Goal: Information Seeking & Learning: Check status

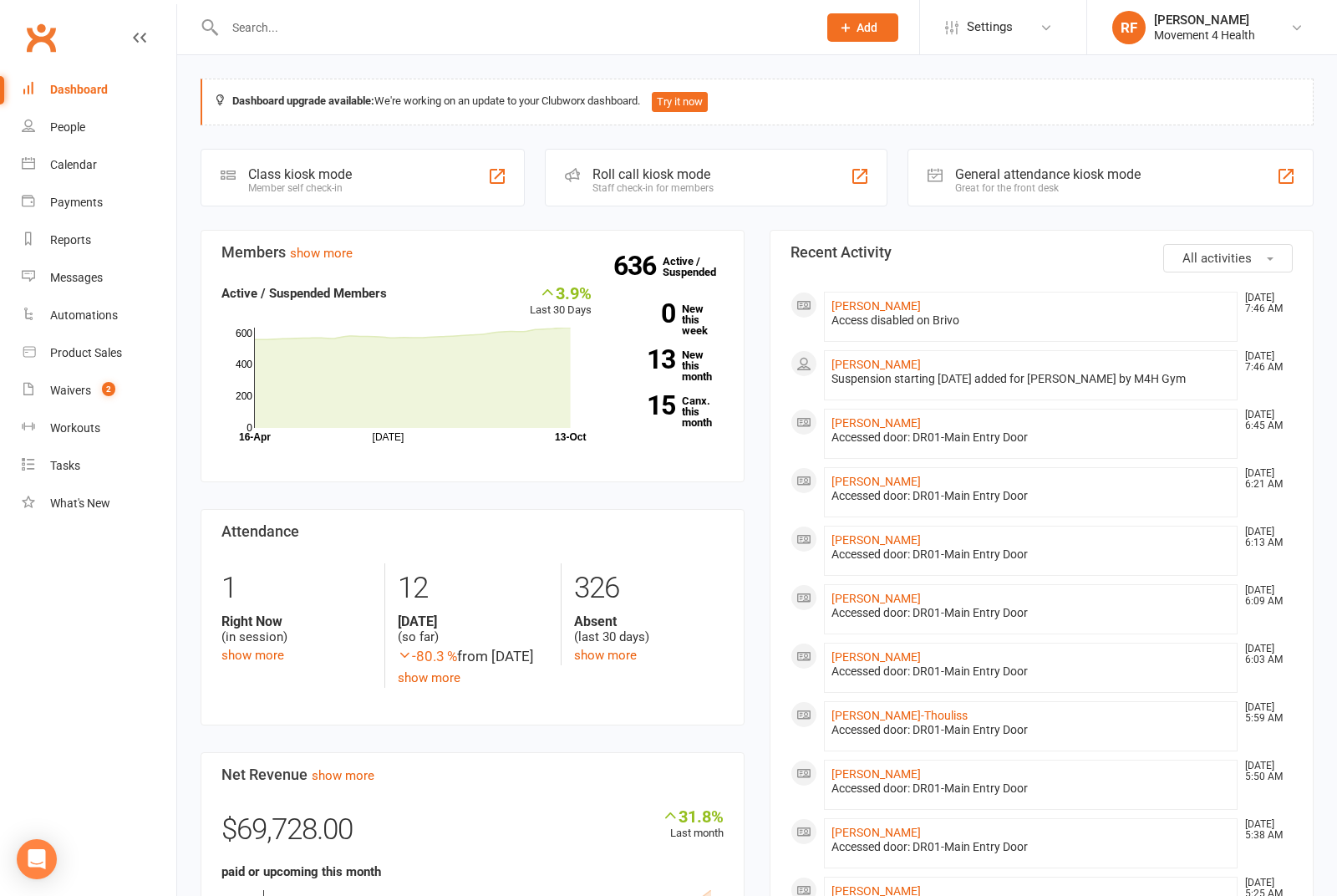
click at [356, 26] on input "text" at bounding box center [512, 27] width 586 height 23
paste input "[PERSON_NAME]"
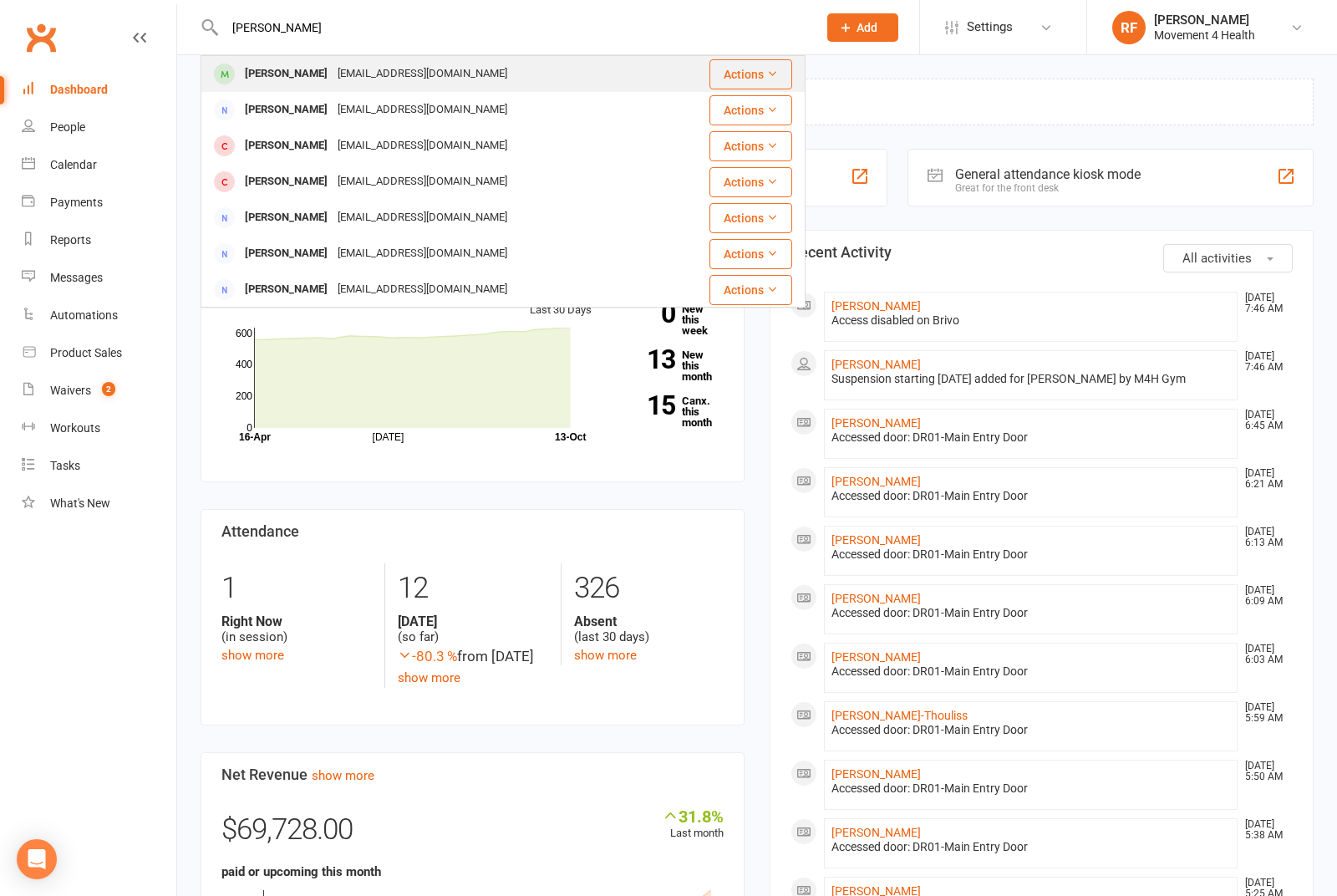
type input "[PERSON_NAME]"
click at [364, 81] on div "[EMAIL_ADDRESS][DOMAIN_NAME]" at bounding box center [423, 74] width 180 height 24
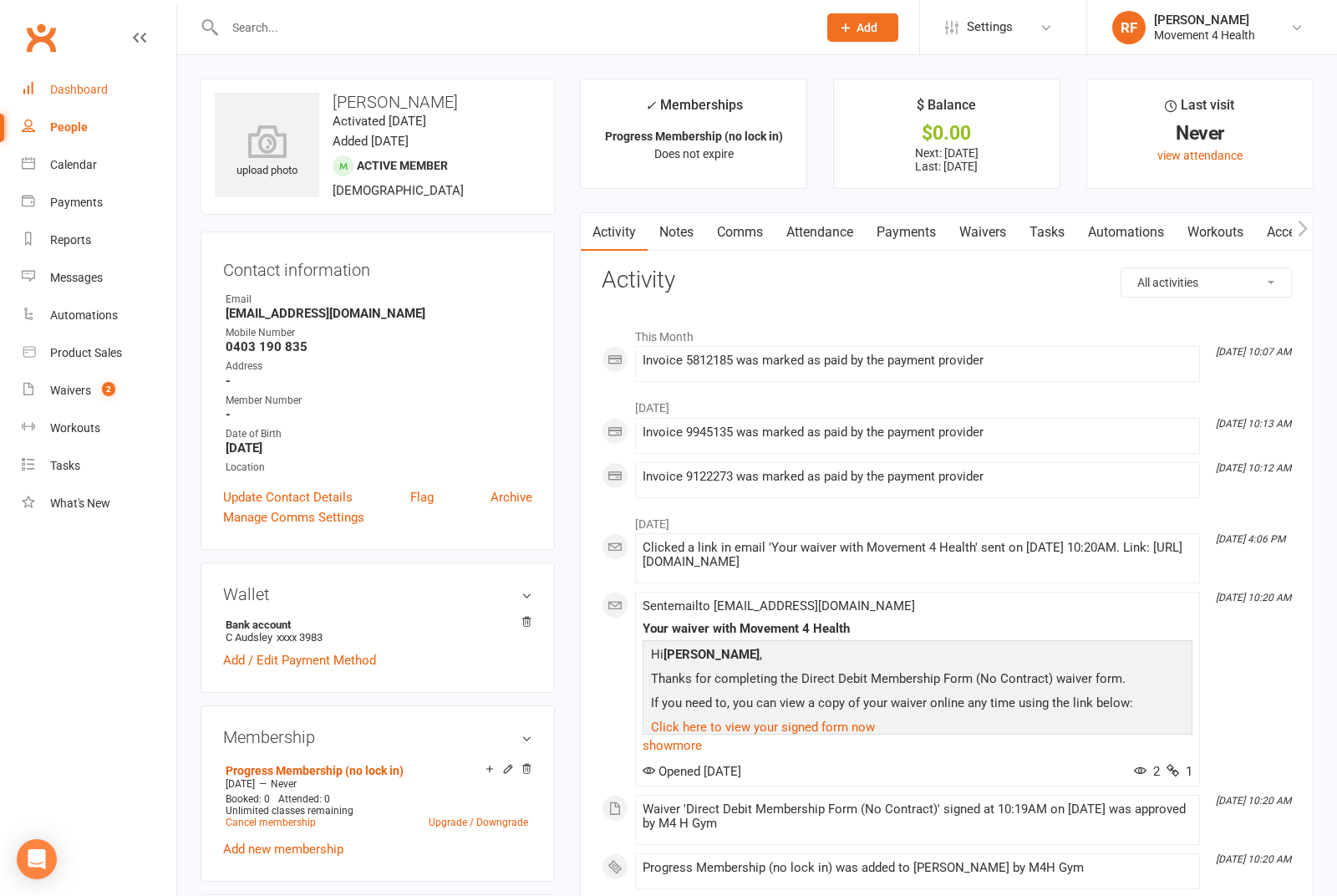
click at [98, 90] on div "Dashboard" at bounding box center [79, 89] width 57 height 13
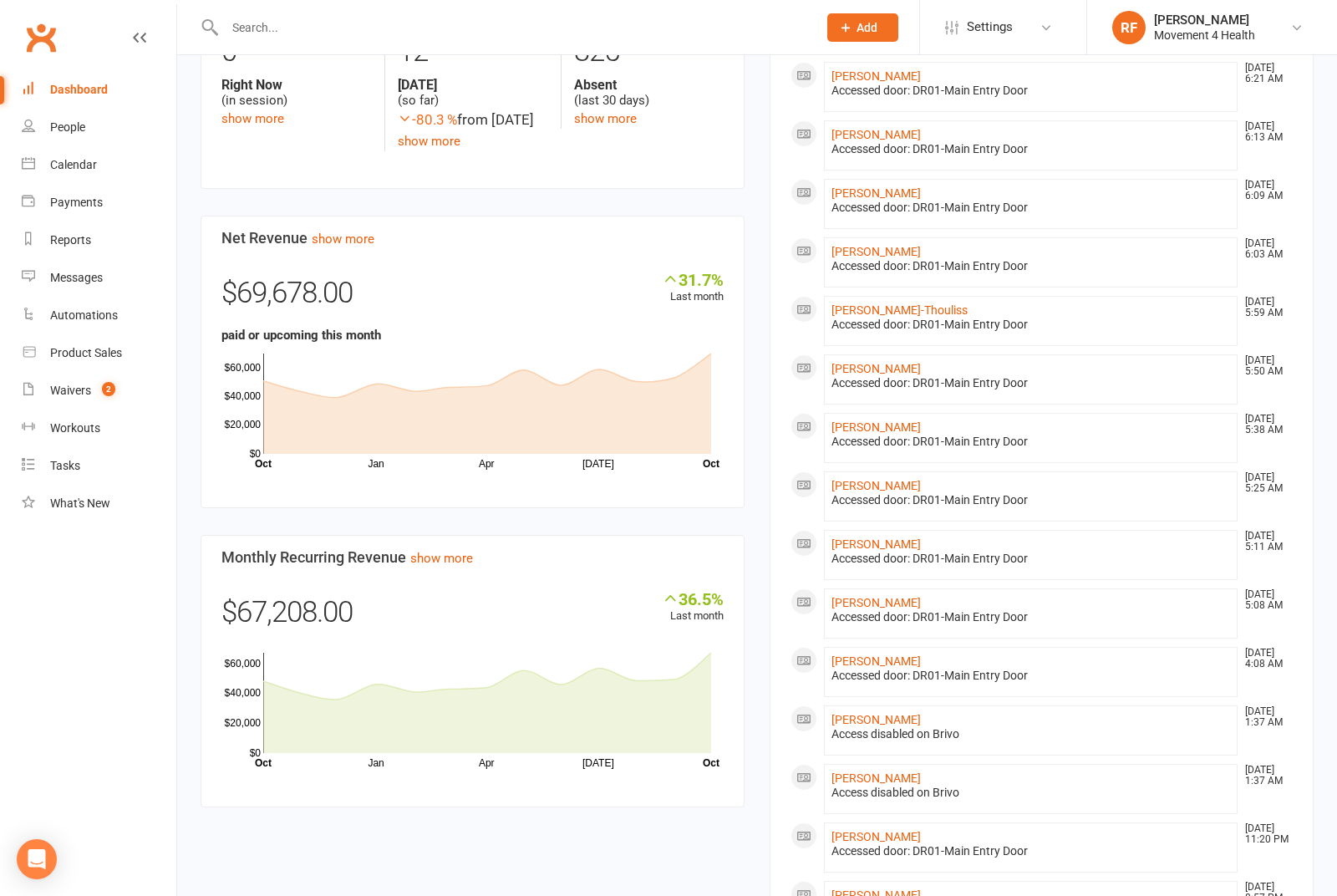
scroll to position [550, 0]
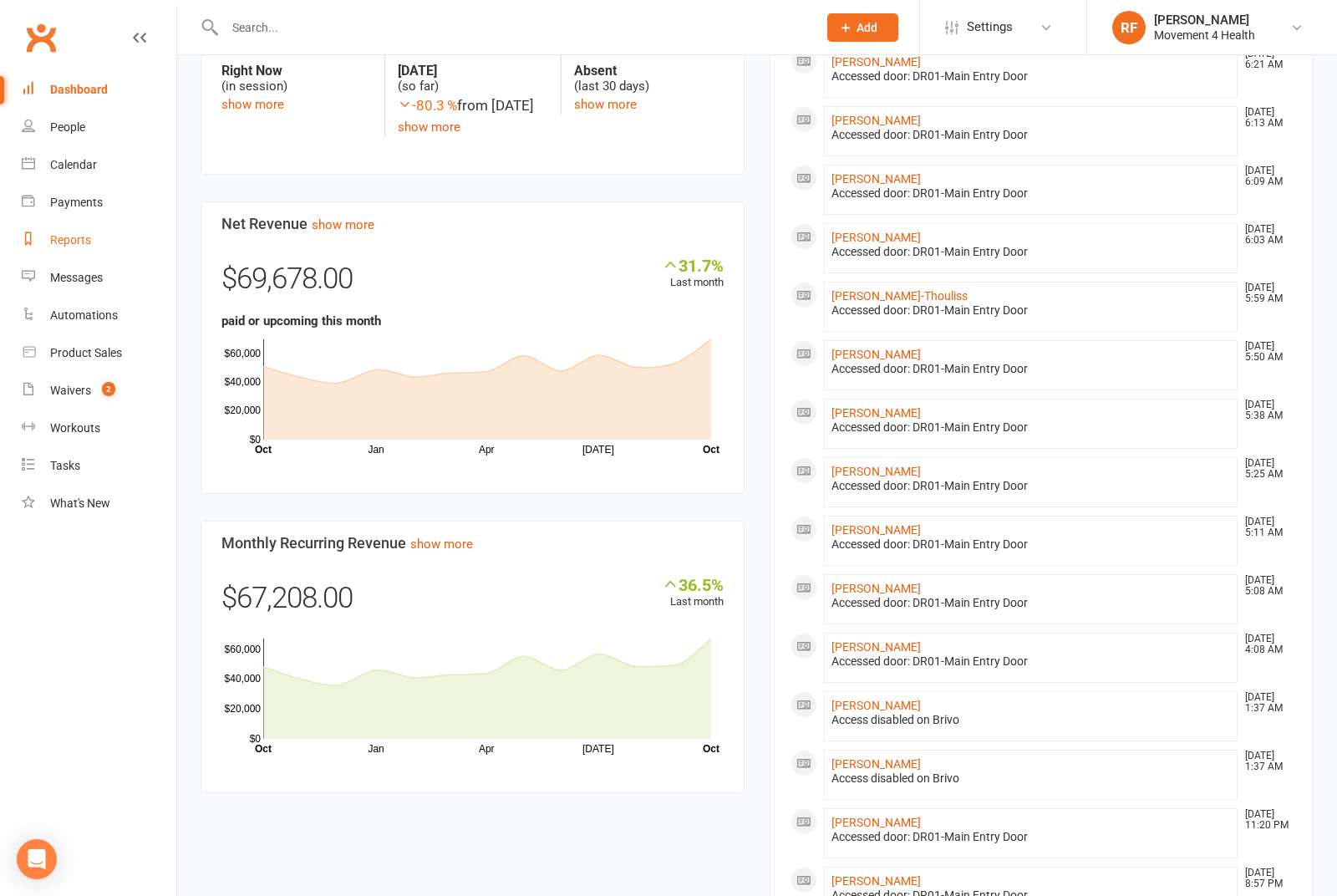
click at [92, 234] on link "Reports" at bounding box center [98, 240] width 155 height 38
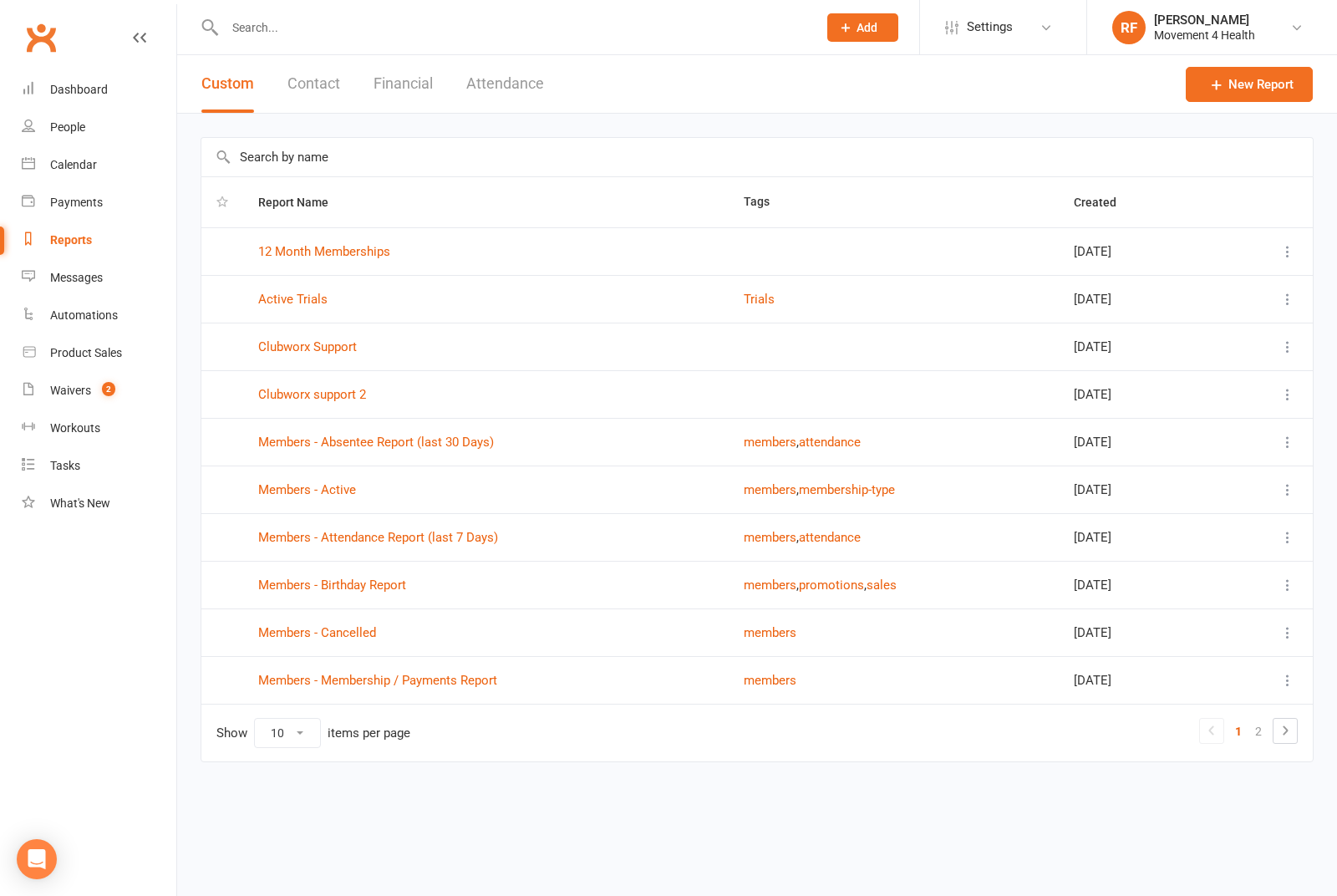
click at [423, 84] on button "Financial" at bounding box center [403, 84] width 59 height 57
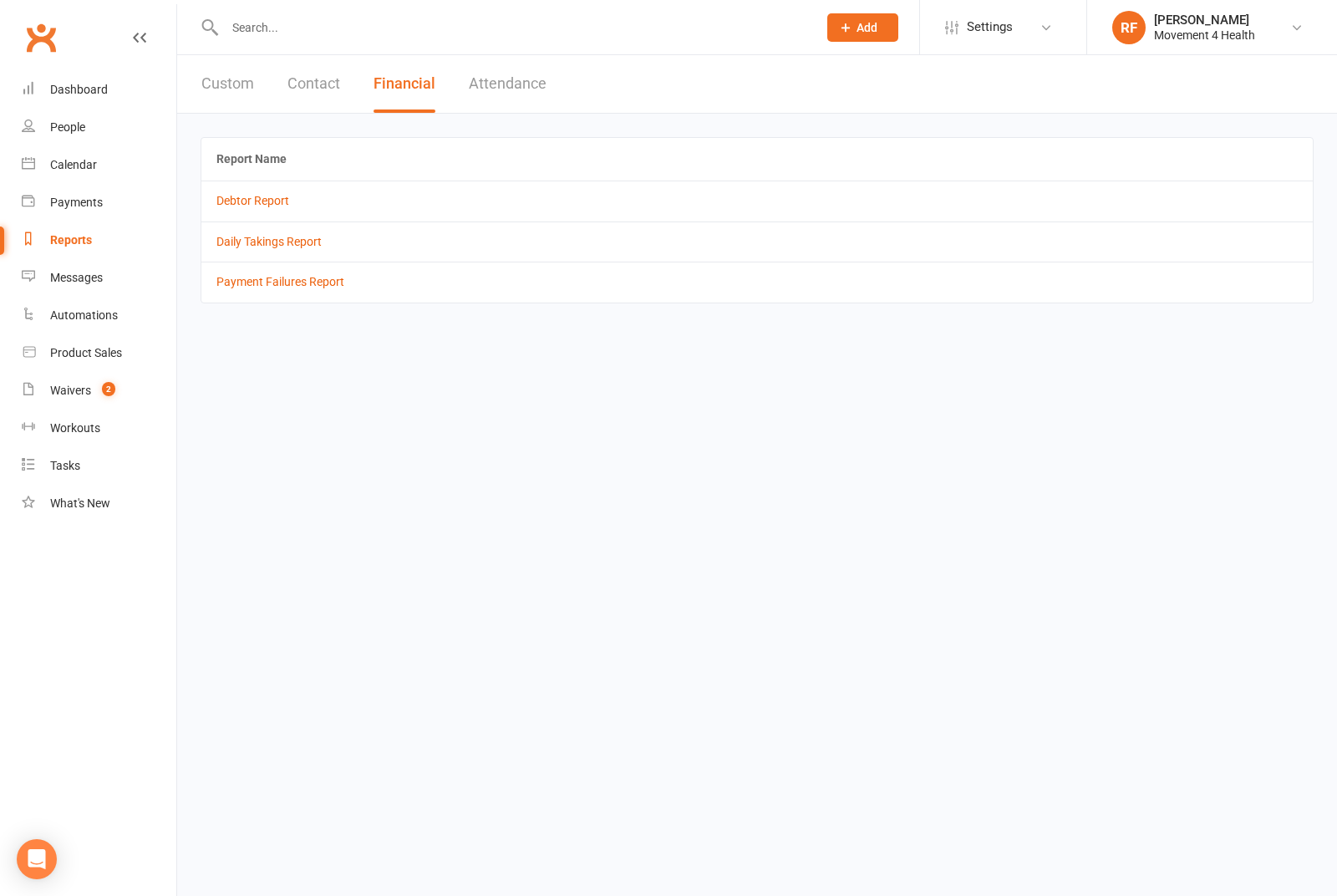
click at [298, 81] on button "Contact" at bounding box center [313, 84] width 53 height 57
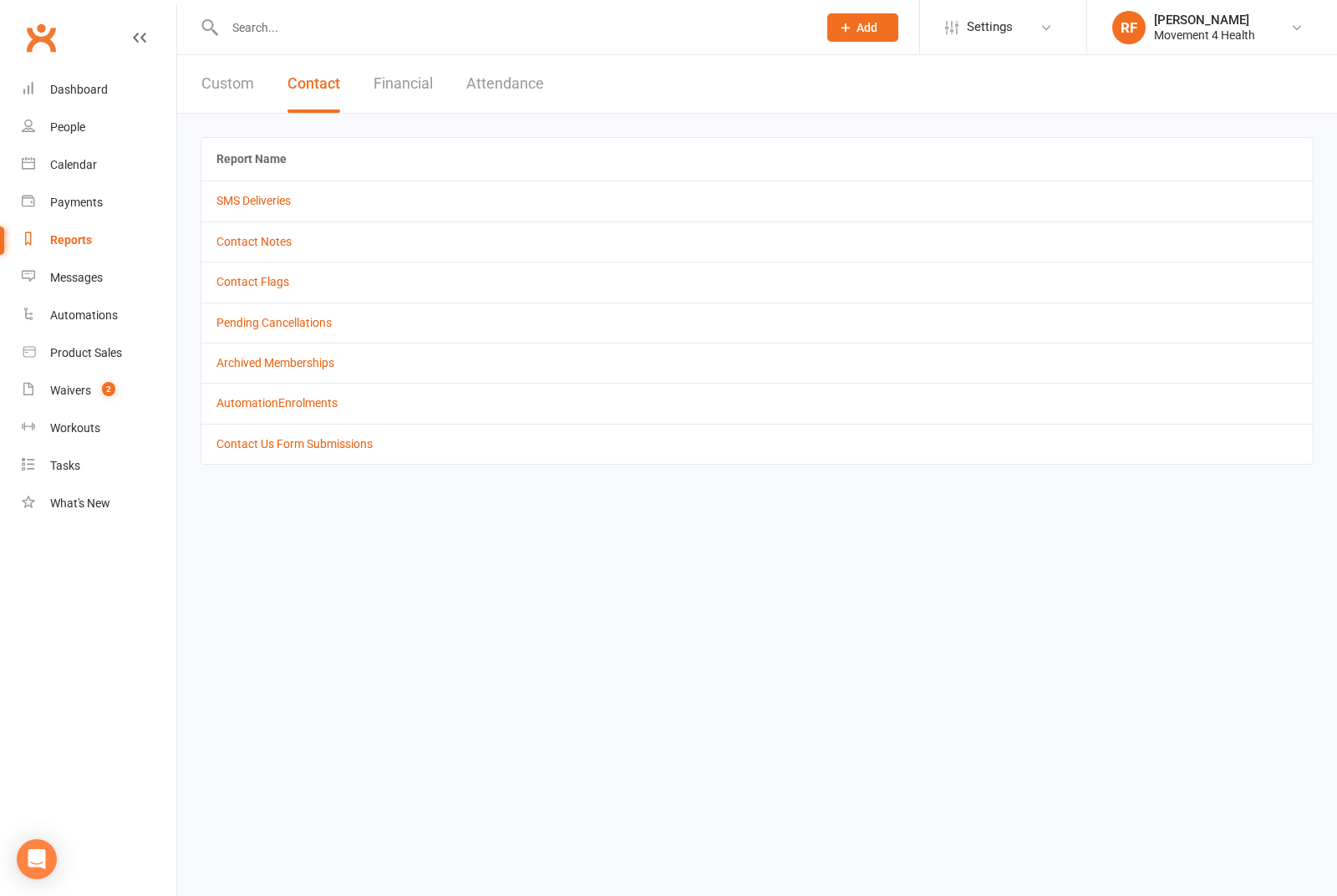
click at [233, 90] on button "Custom" at bounding box center [227, 84] width 53 height 57
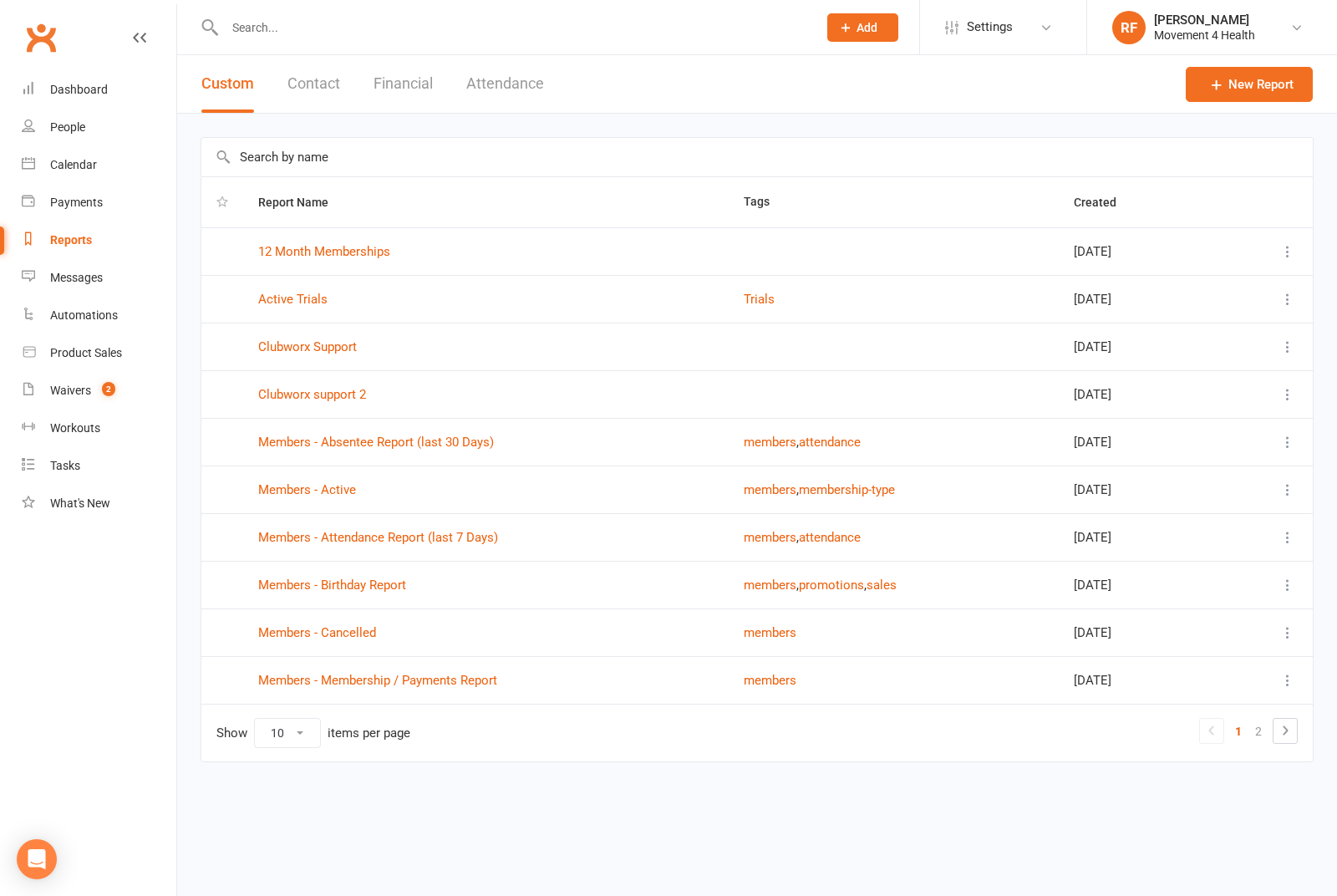
click at [322, 103] on button "Contact" at bounding box center [313, 84] width 53 height 57
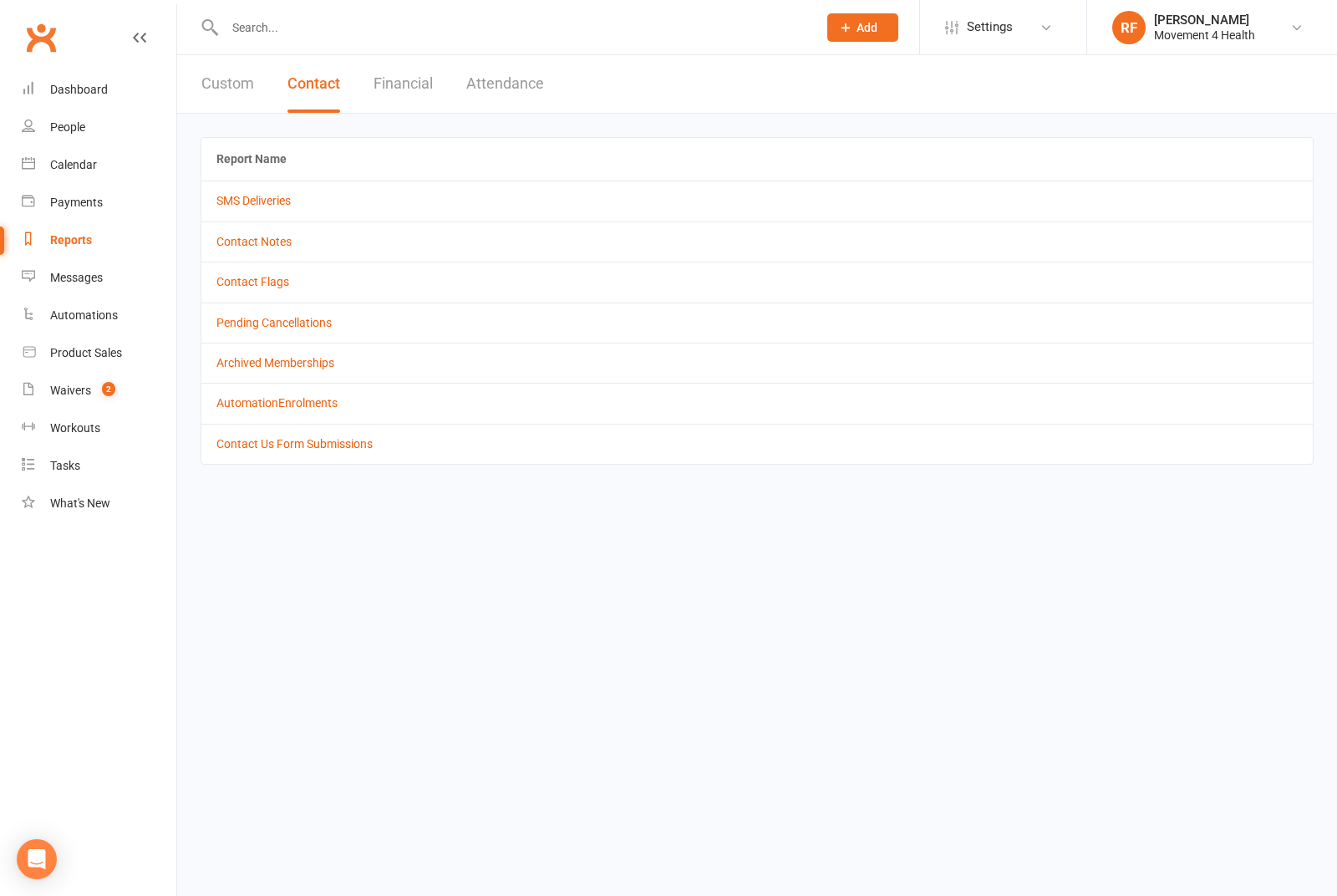
click at [435, 98] on div "Custom Contact Financial Attendance" at bounding box center [372, 84] width 391 height 57
click at [420, 82] on button "Financial" at bounding box center [403, 84] width 59 height 57
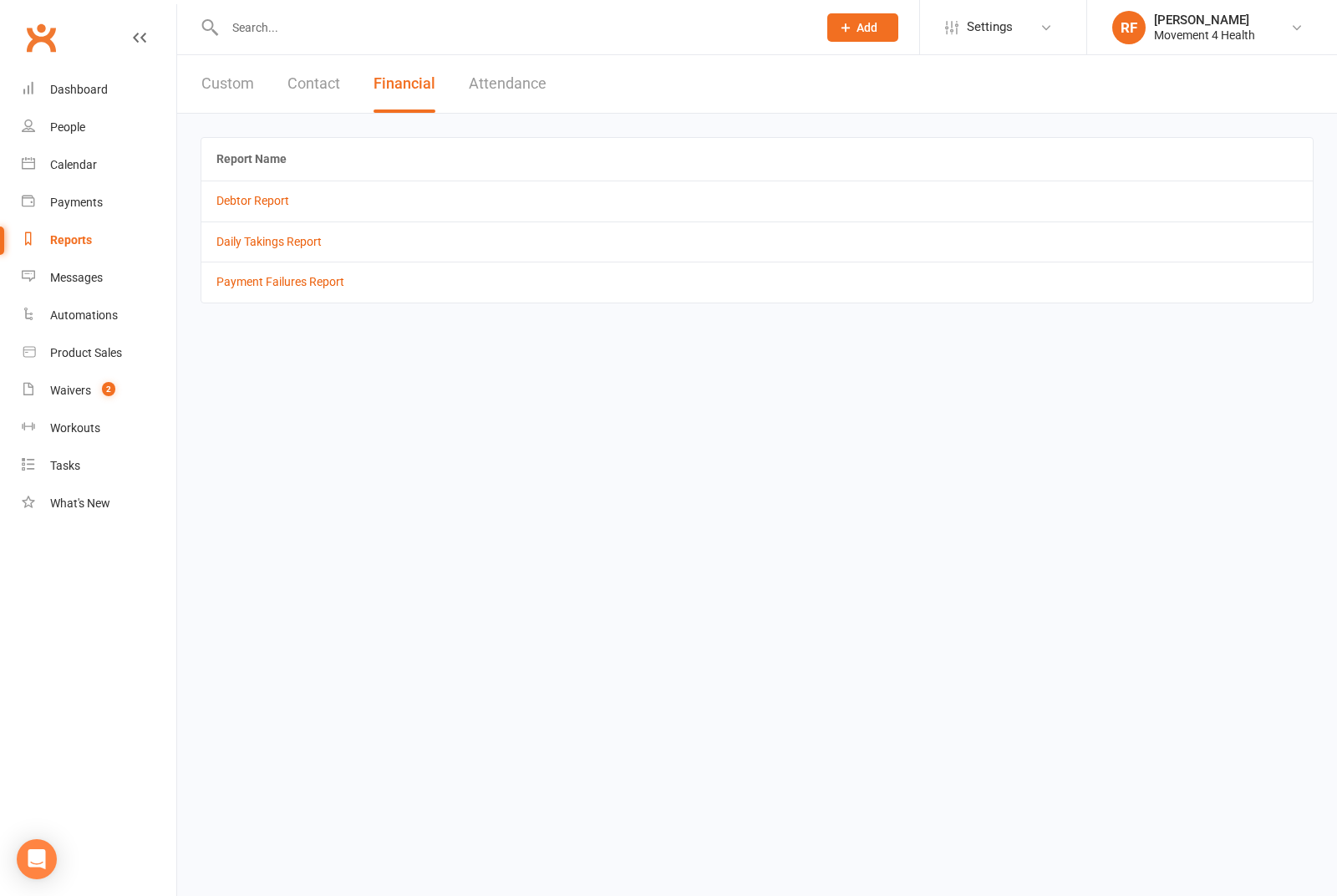
click at [503, 90] on button "Attendance" at bounding box center [508, 84] width 78 height 57
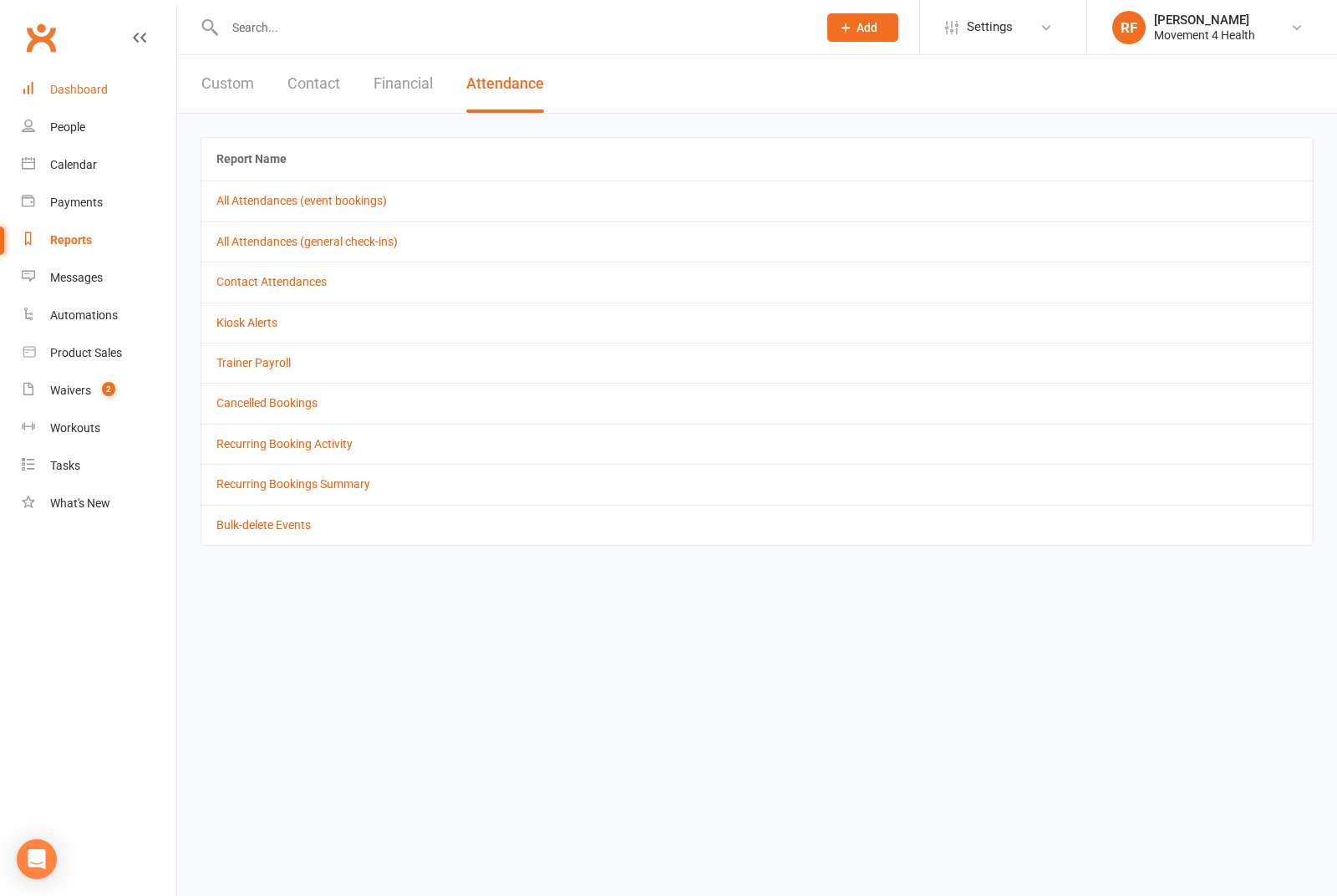
click at [87, 82] on link "Dashboard" at bounding box center [98, 90] width 155 height 38
